Goal: Task Accomplishment & Management: Manage account settings

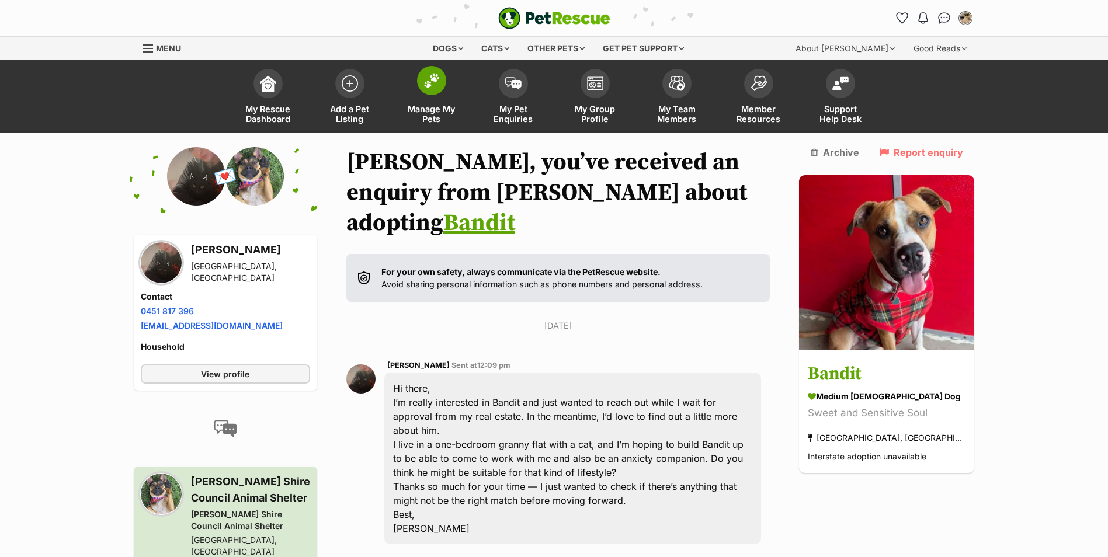
click at [445, 89] on link "Manage My Pets" at bounding box center [432, 98] width 82 height 70
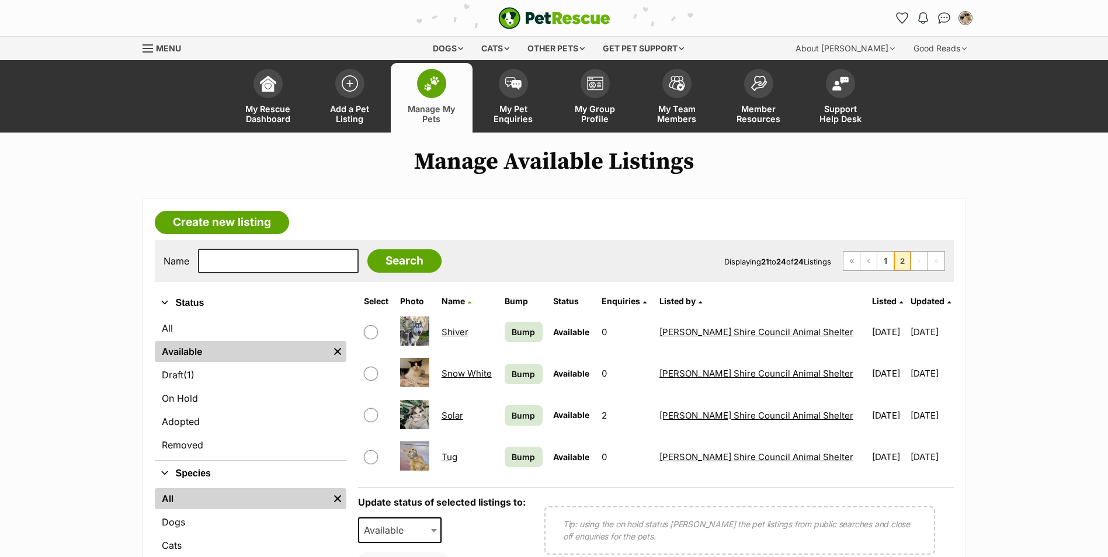
click at [894, 262] on li "2" at bounding box center [902, 261] width 17 height 19
drag, startPoint x: 893, startPoint y: 262, endPoint x: 886, endPoint y: 262, distance: 7.0
click at [886, 262] on link "1" at bounding box center [886, 261] width 16 height 19
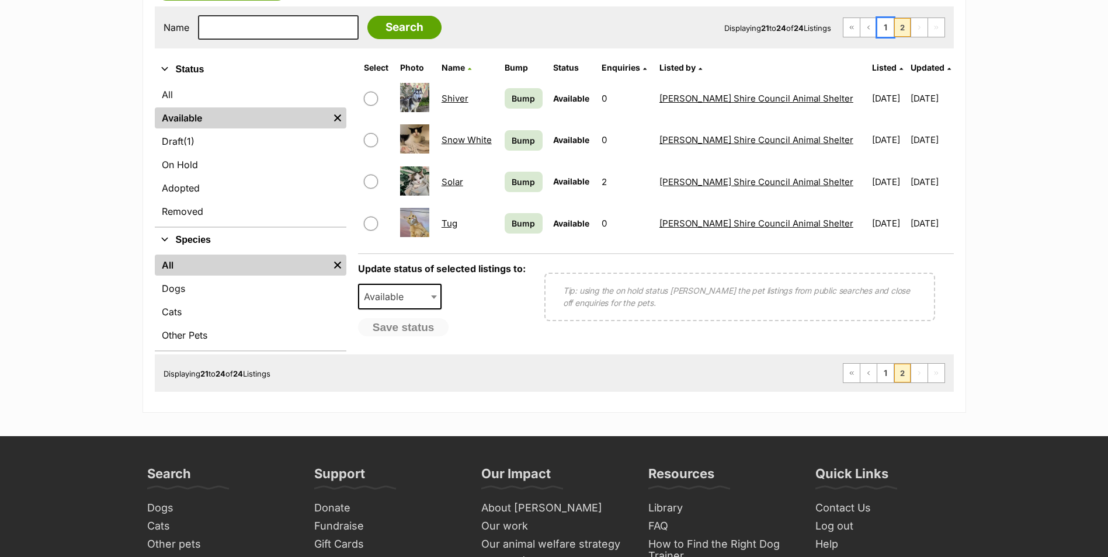
scroll to position [85, 0]
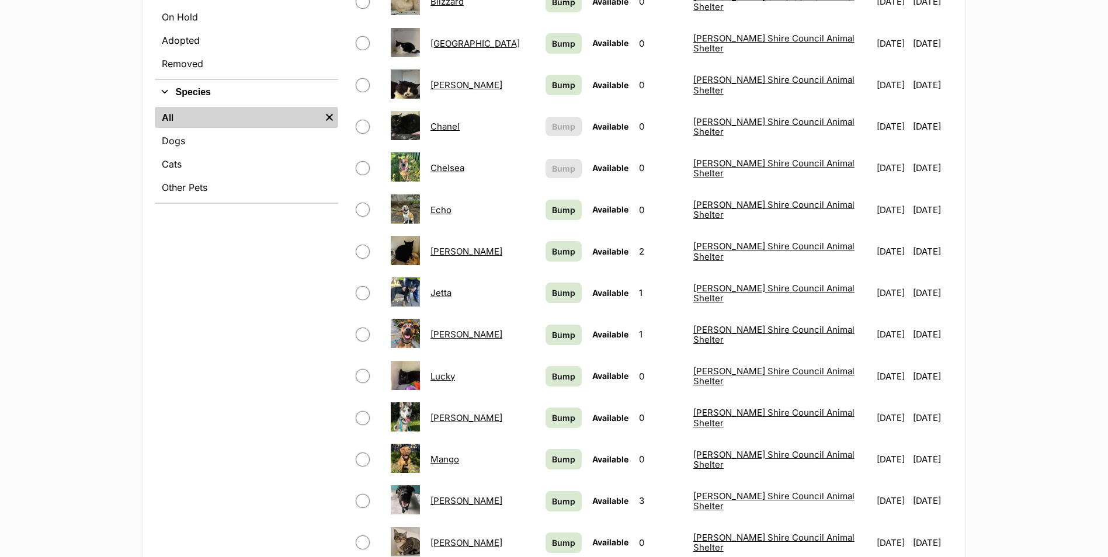
scroll to position [409, 0]
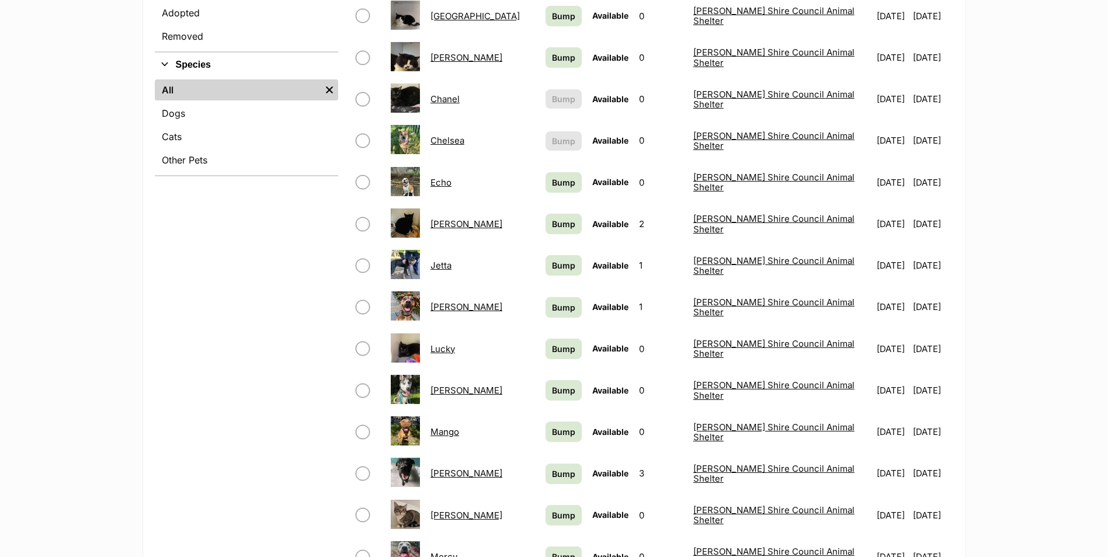
click at [466, 385] on link "Luke Skybarker" at bounding box center [467, 390] width 72 height 11
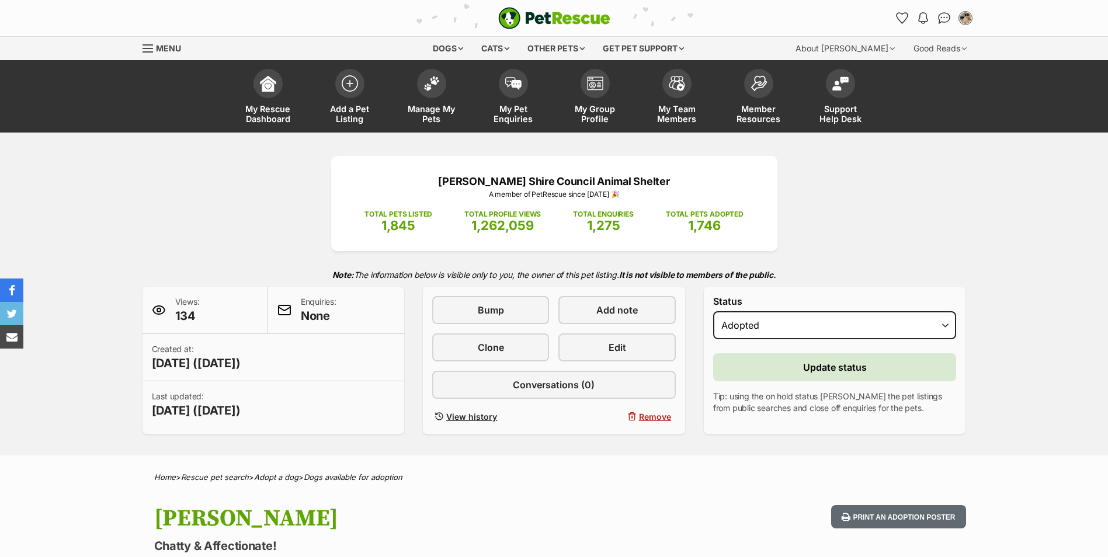
select select "rehomed"
click at [749, 370] on button "Update status" at bounding box center [835, 367] width 244 height 28
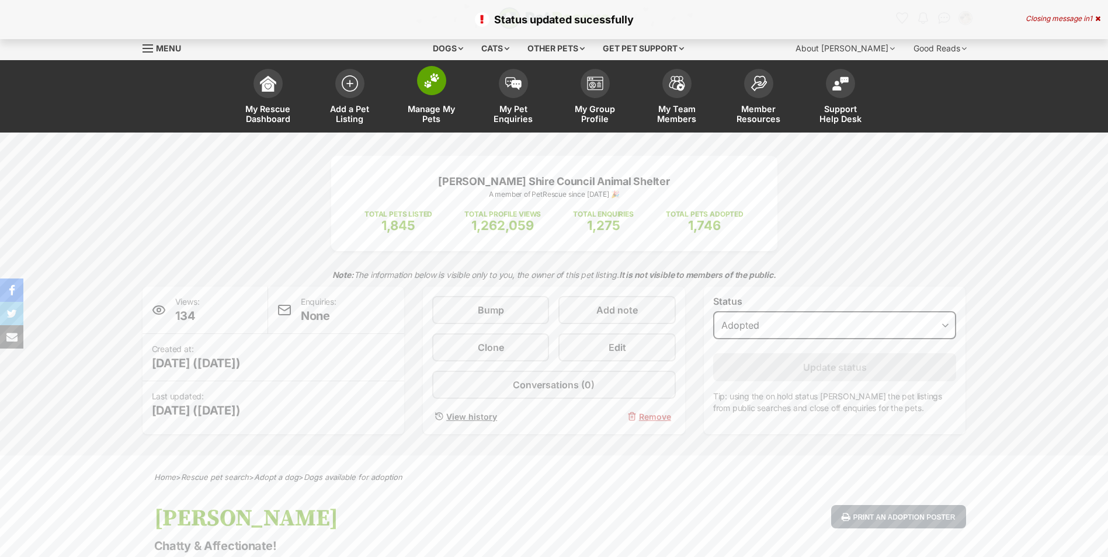
click at [436, 81] on img at bounding box center [432, 80] width 16 height 15
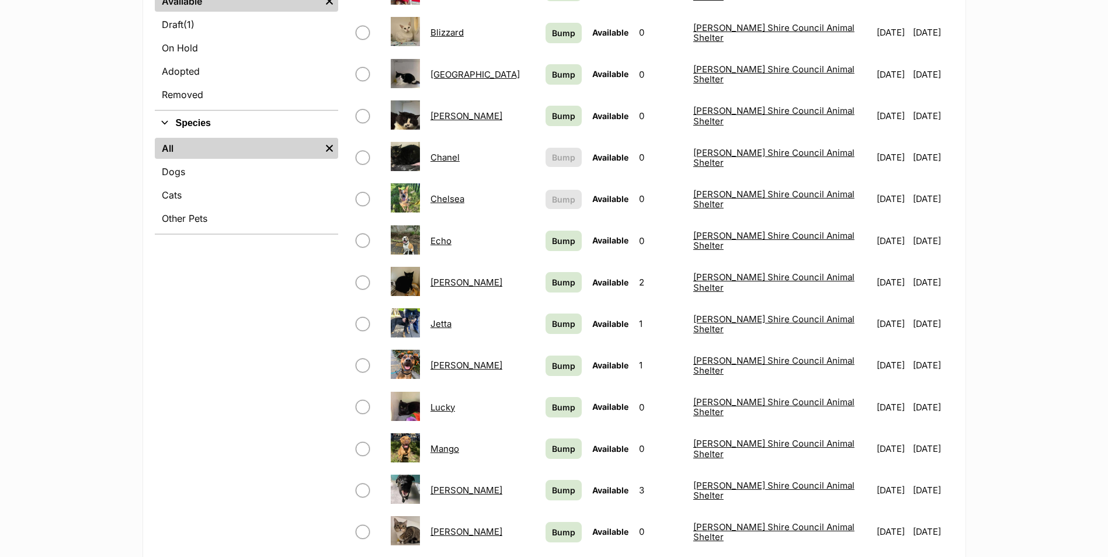
click at [454, 443] on link "Mango" at bounding box center [445, 448] width 29 height 11
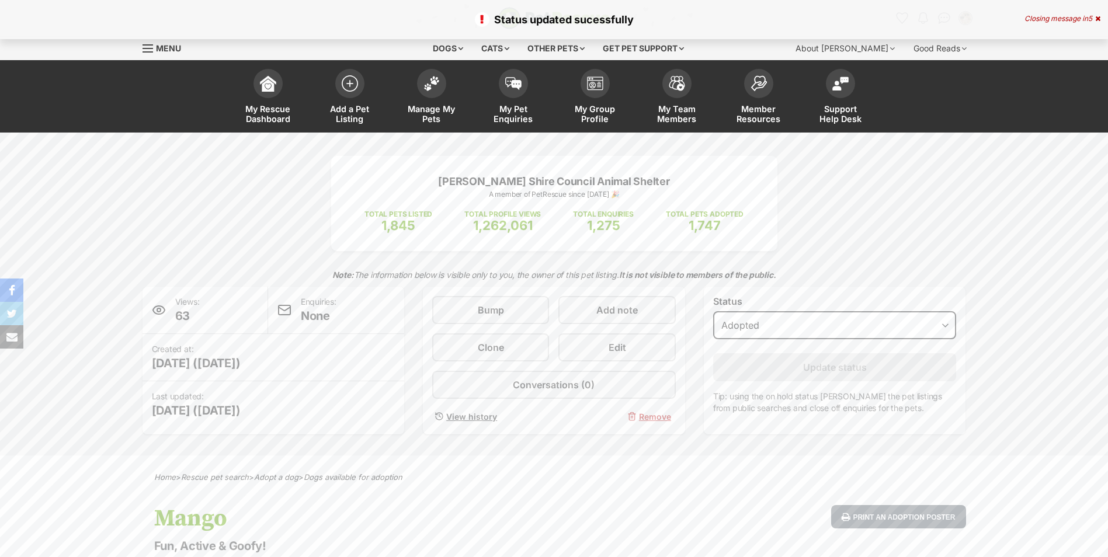
select select "rehomed"
click at [430, 96] on link "Manage My Pets" at bounding box center [432, 98] width 82 height 70
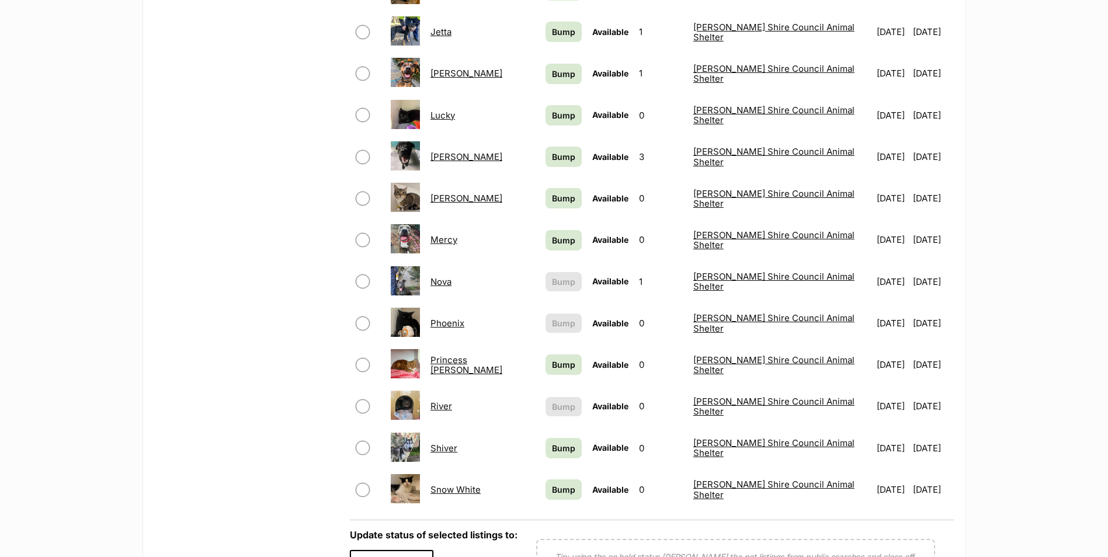
click at [461, 193] on link "[PERSON_NAME]" at bounding box center [467, 198] width 72 height 11
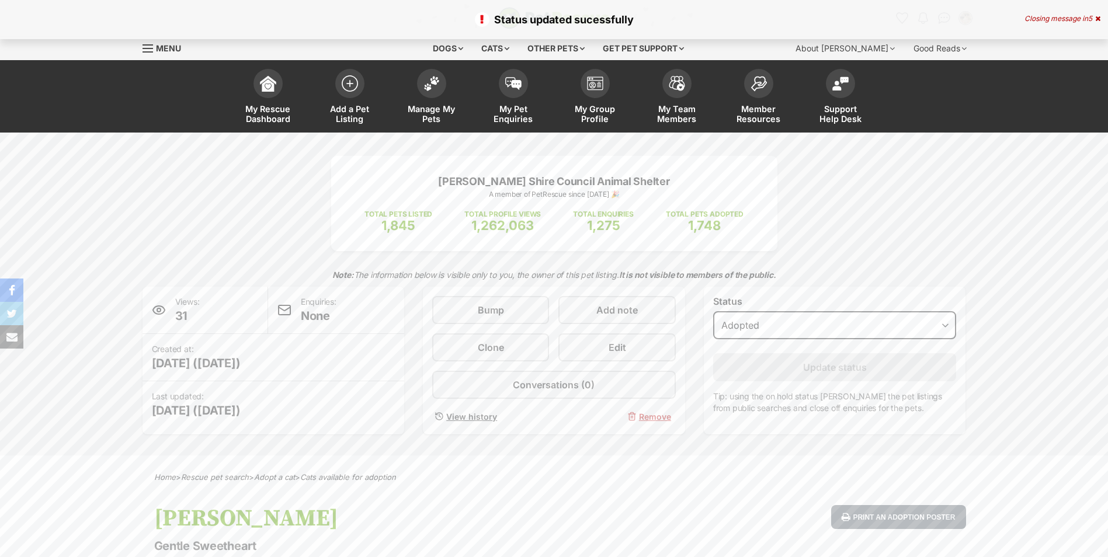
select select "rehomed"
click at [424, 83] on img at bounding box center [432, 80] width 16 height 15
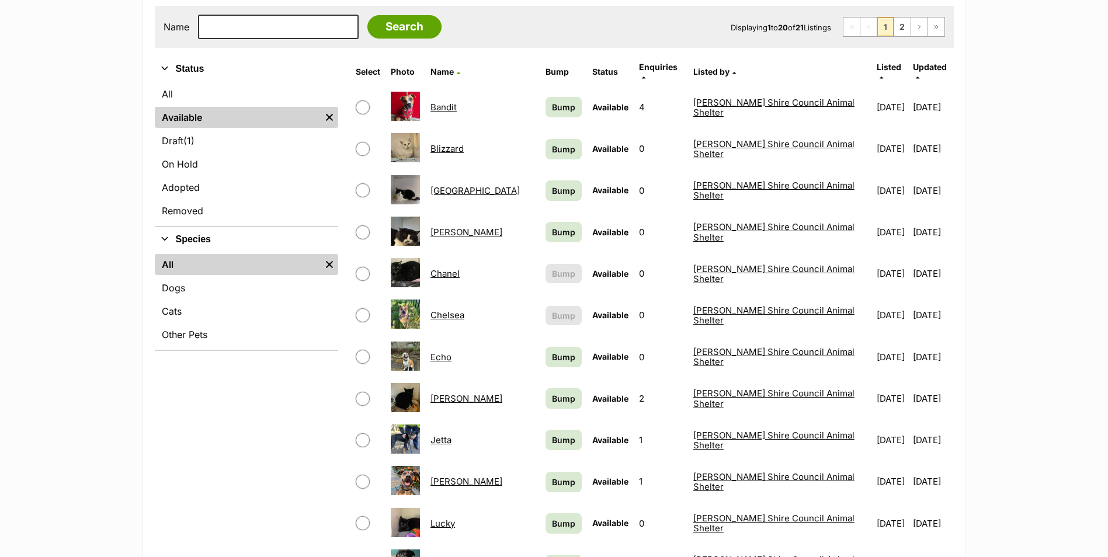
scroll to position [234, 0]
click at [453, 310] on link "Chelsea" at bounding box center [448, 315] width 34 height 11
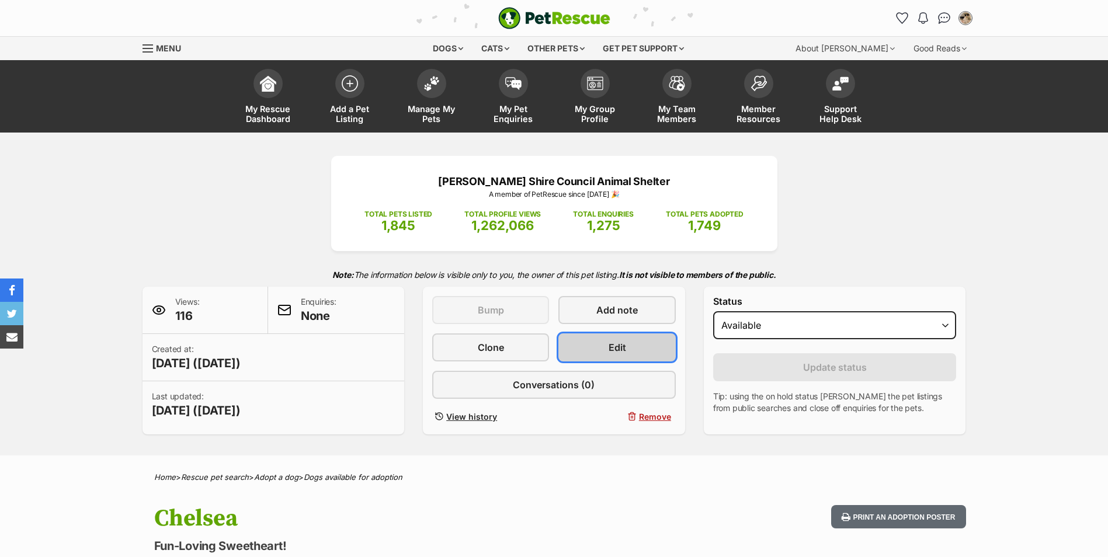
click at [646, 340] on link "Edit" at bounding box center [617, 348] width 117 height 28
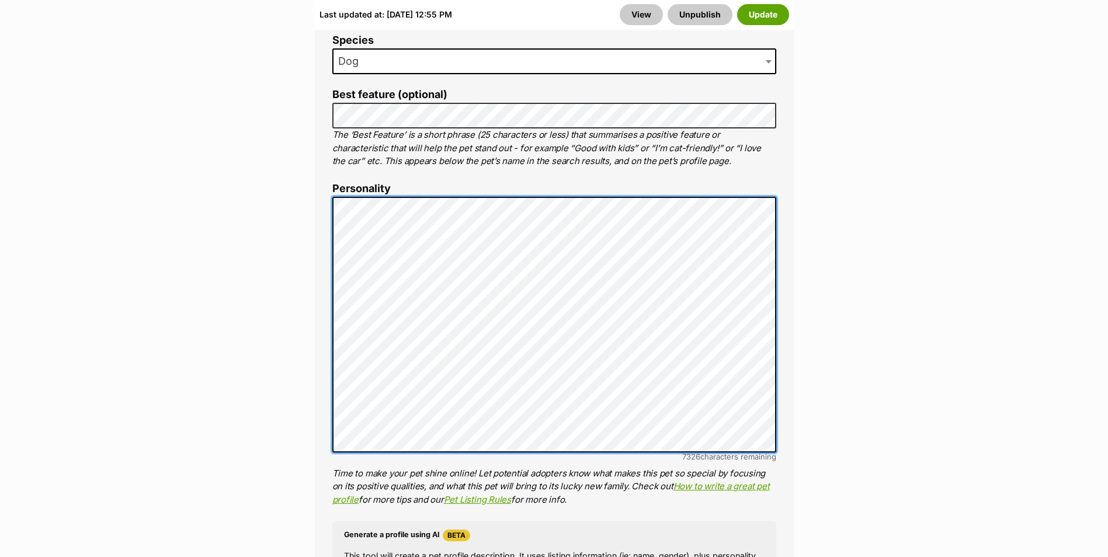
click at [330, 267] on div "About This Pet Name Henlo there, it looks like you might be using the pet name …" at bounding box center [554, 377] width 479 height 979
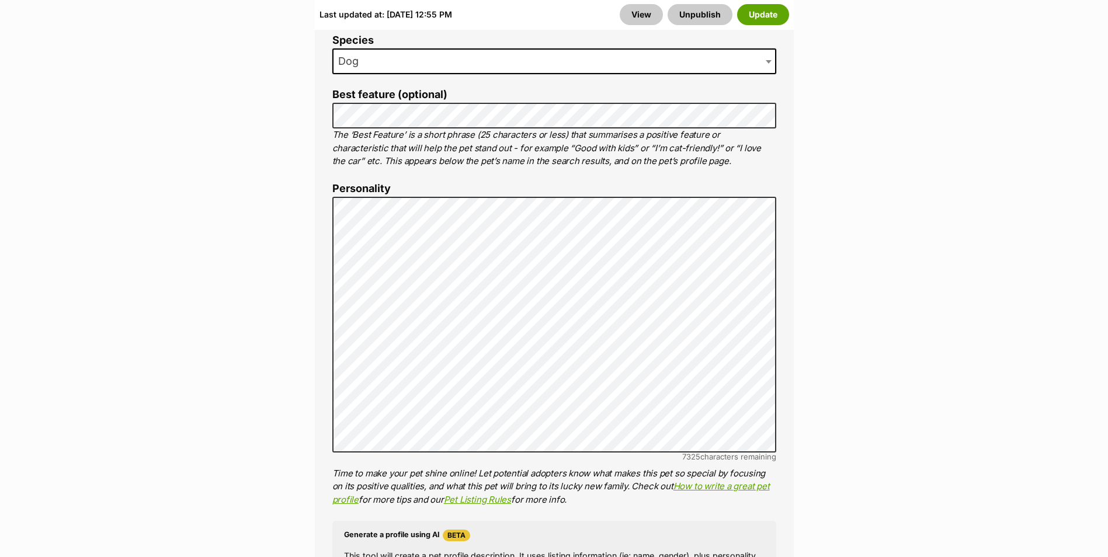
click at [319, 252] on div "About This Pet Name Henlo there, it looks like you might be using the pet name …" at bounding box center [554, 377] width 479 height 979
click at [774, 13] on button "Update" at bounding box center [763, 14] width 52 height 21
